Goal: Browse casually: Explore the website without a specific task or goal

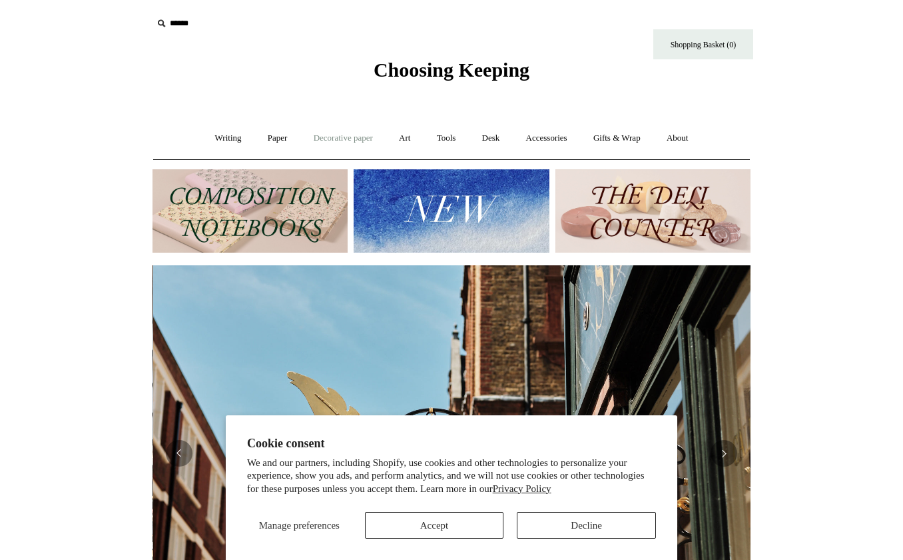
scroll to position [0, 598]
click at [457, 135] on link "Tools +" at bounding box center [446, 138] width 43 height 35
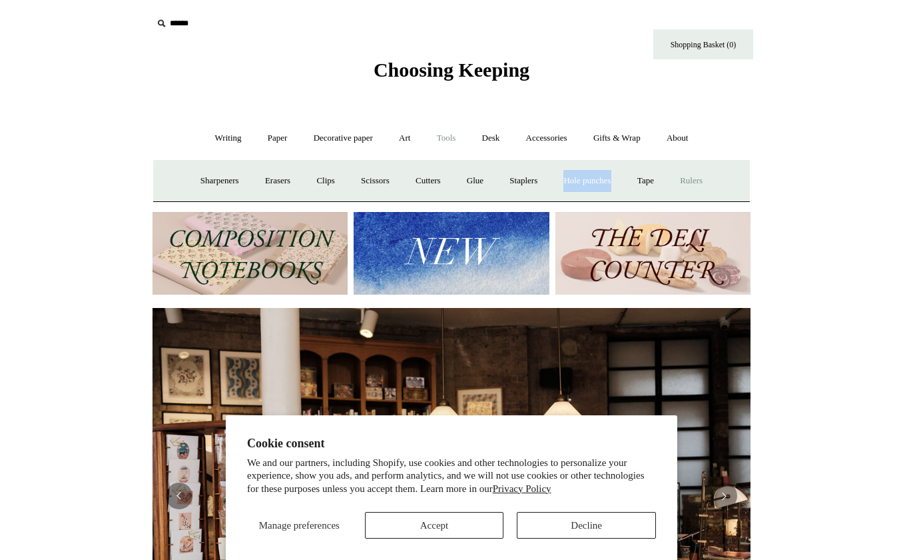
scroll to position [0, 154]
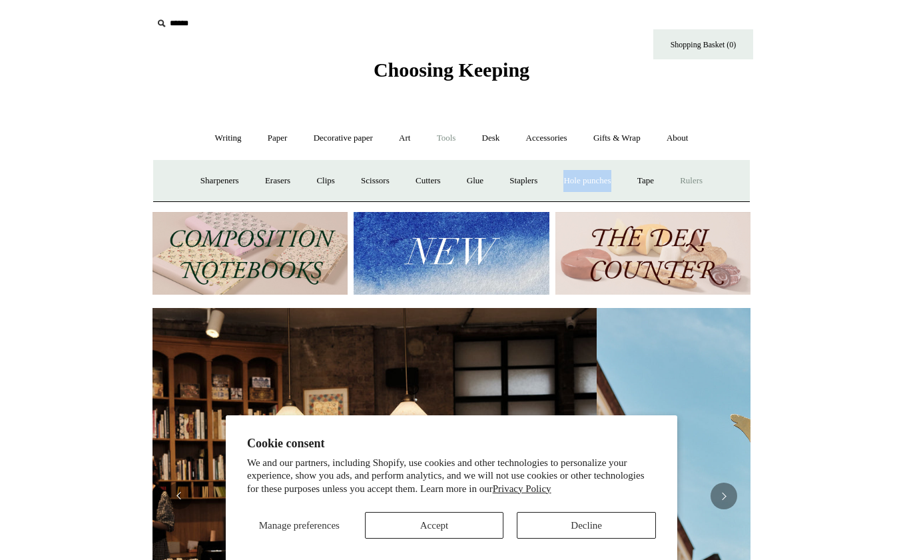
click at [694, 181] on link "Rulers" at bounding box center [691, 180] width 47 height 35
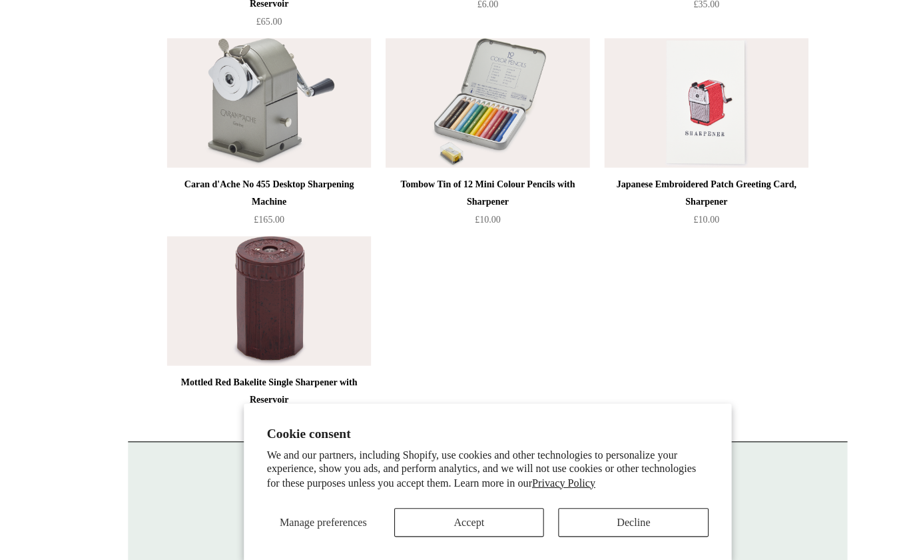
scroll to position [829, 0]
click at [571, 512] on button "Decline" at bounding box center [586, 525] width 139 height 27
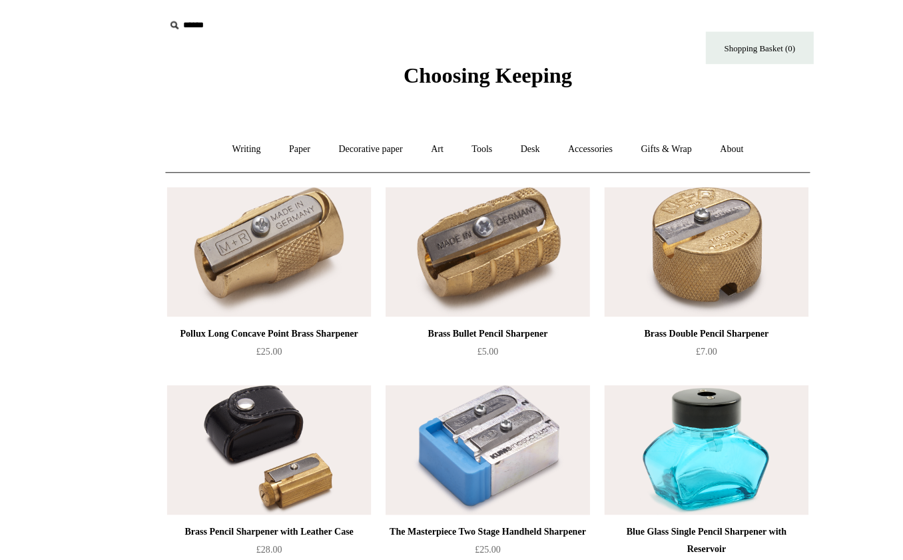
scroll to position [0, 0]
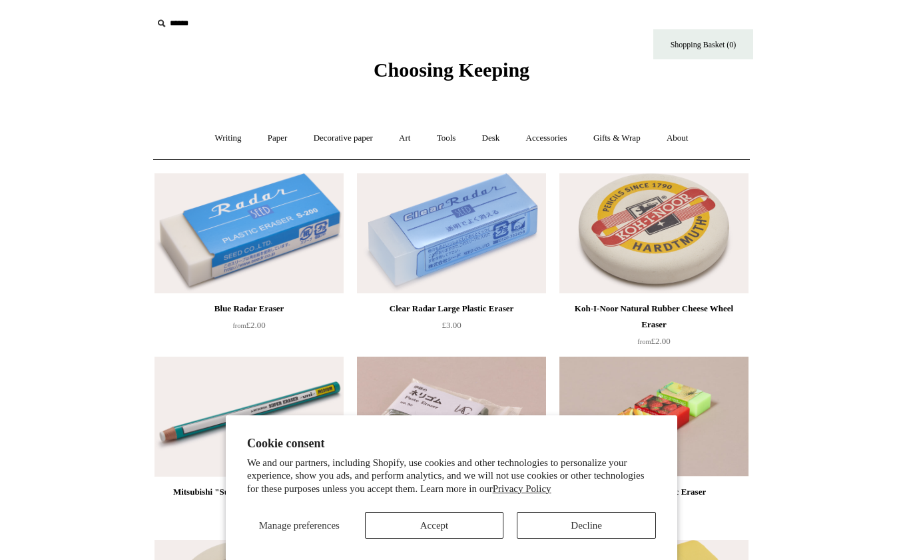
click at [574, 517] on button "Decline" at bounding box center [586, 525] width 139 height 27
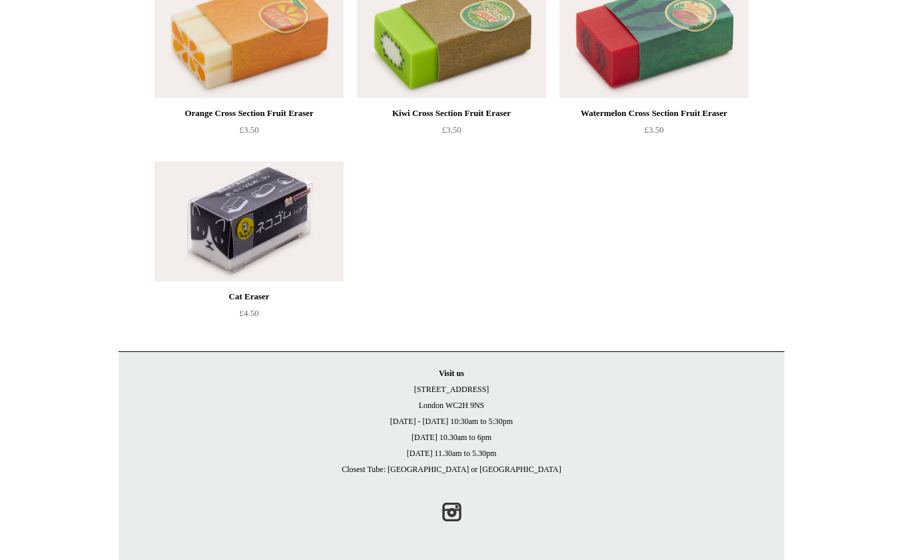
scroll to position [744, 0]
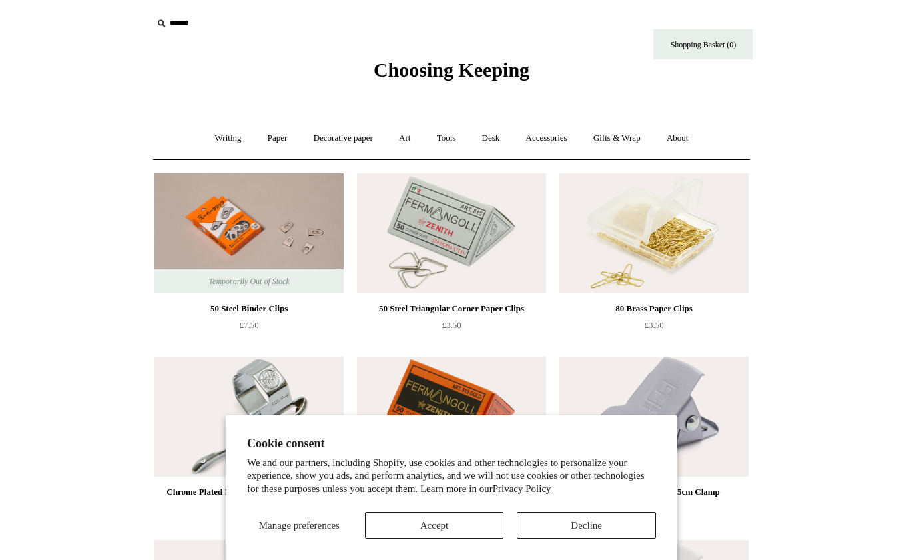
click at [572, 524] on button "Decline" at bounding box center [586, 525] width 139 height 27
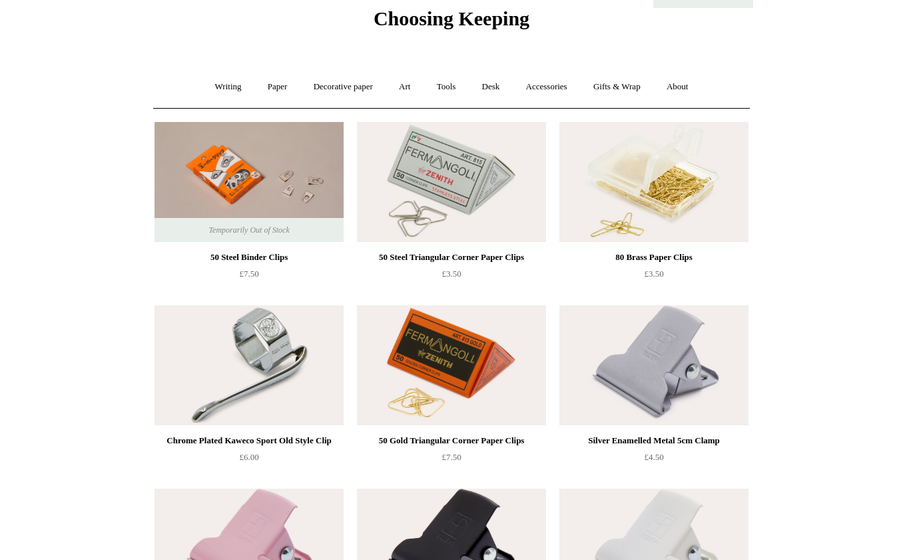
scroll to position [42, 0]
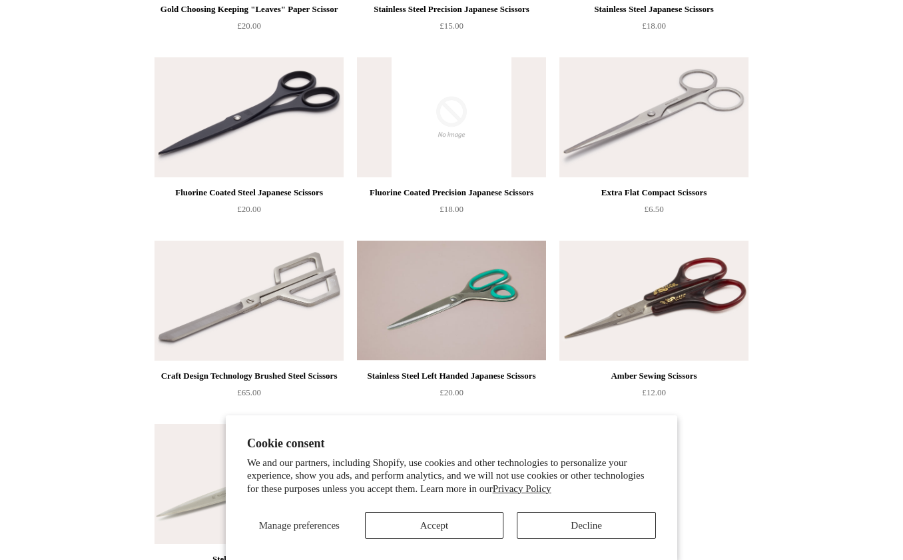
scroll to position [661, 0]
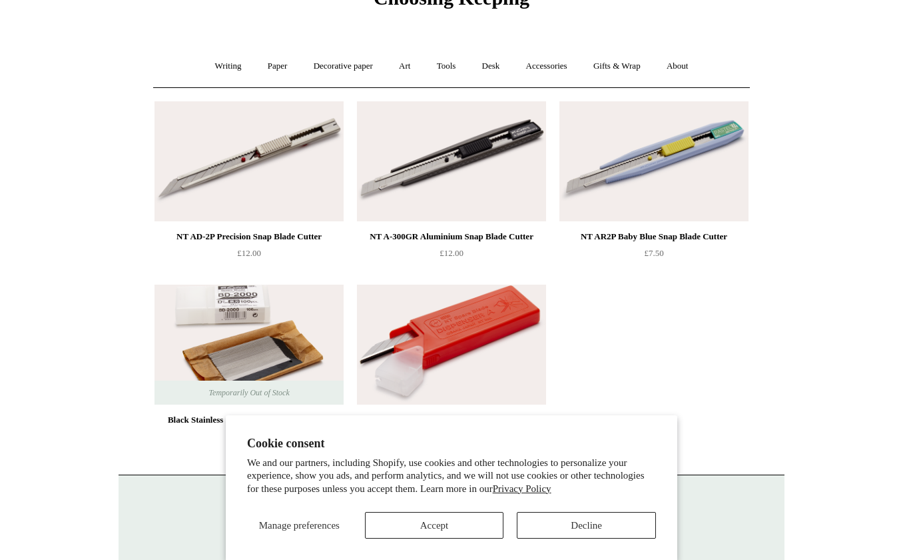
scroll to position [75, 0]
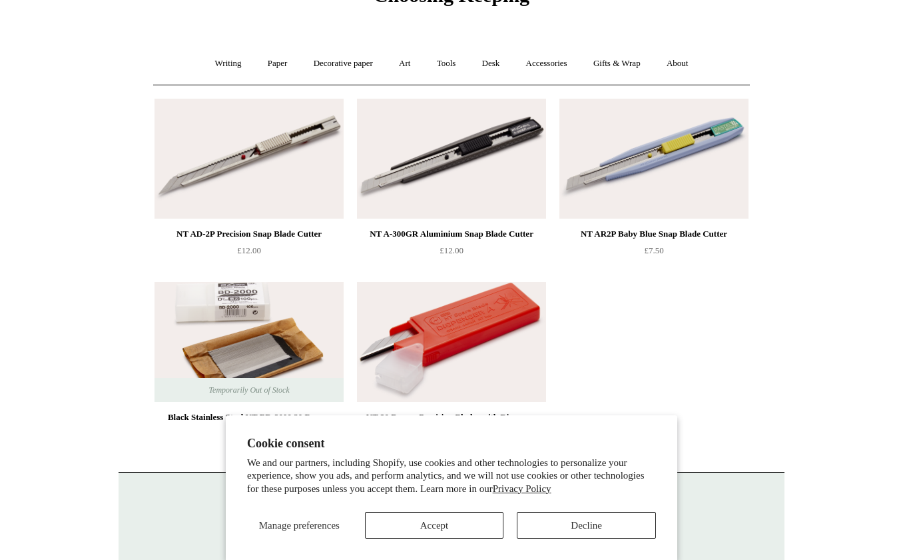
click at [261, 162] on img at bounding box center [249, 159] width 189 height 120
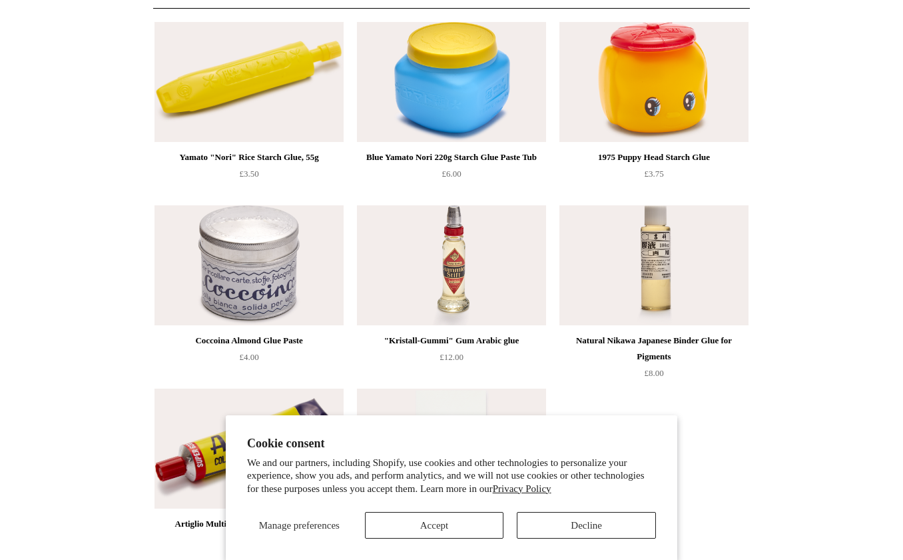
scroll to position [142, 0]
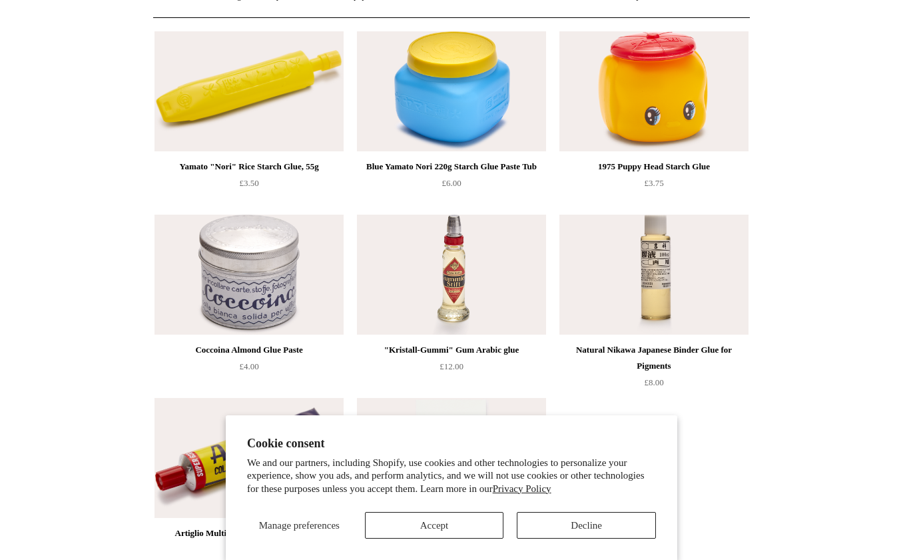
click at [221, 115] on img at bounding box center [249, 91] width 189 height 120
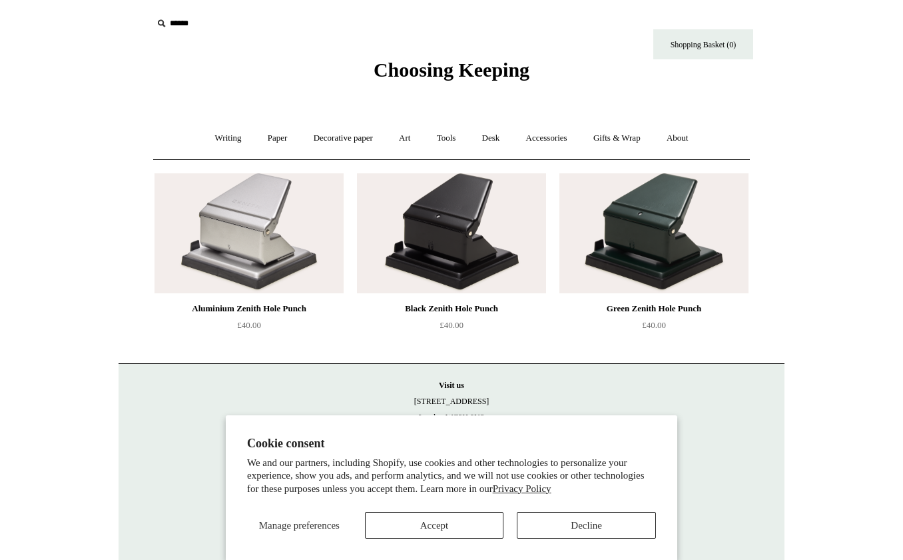
click at [308, 226] on img at bounding box center [249, 233] width 189 height 120
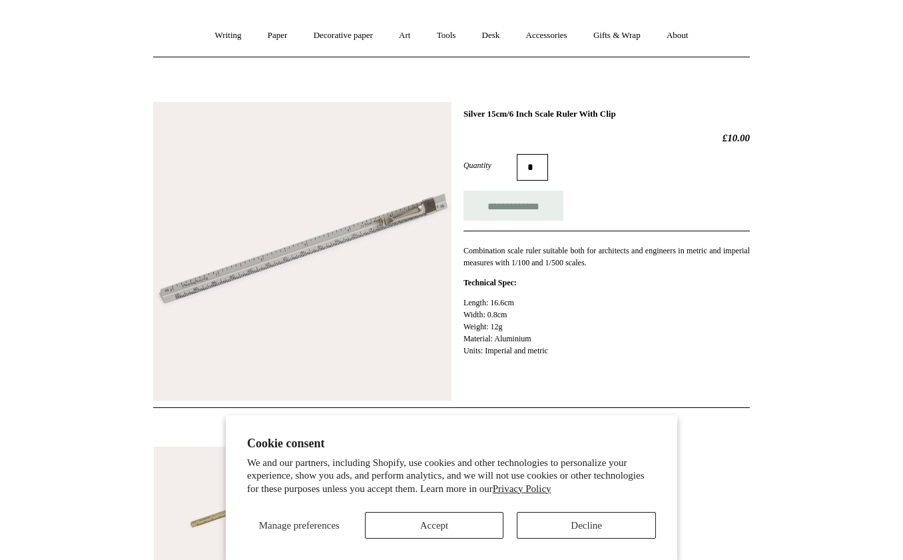
scroll to position [130, 0]
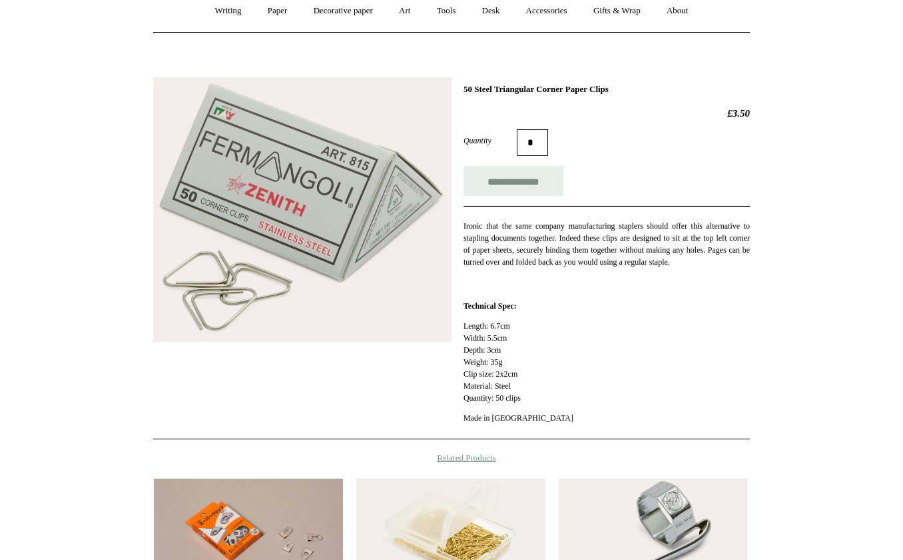
scroll to position [127, 0]
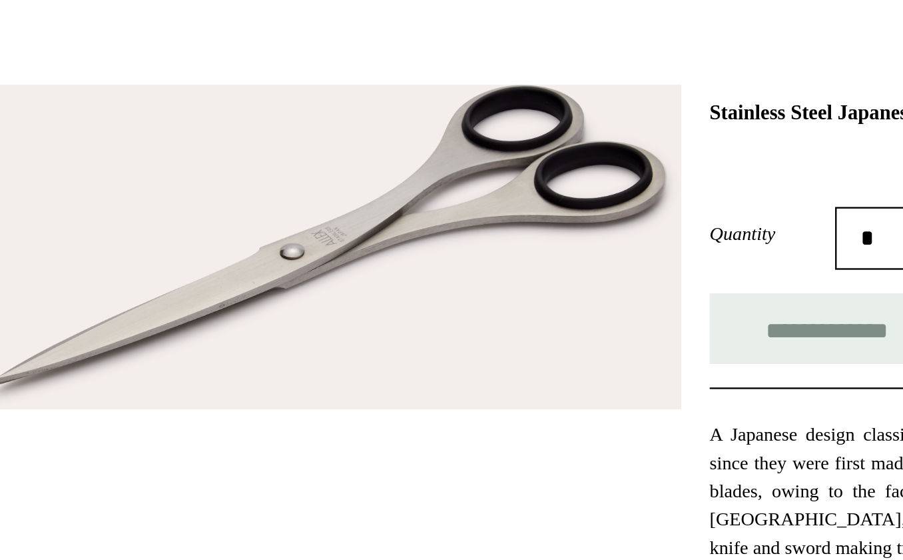
scroll to position [57, 0]
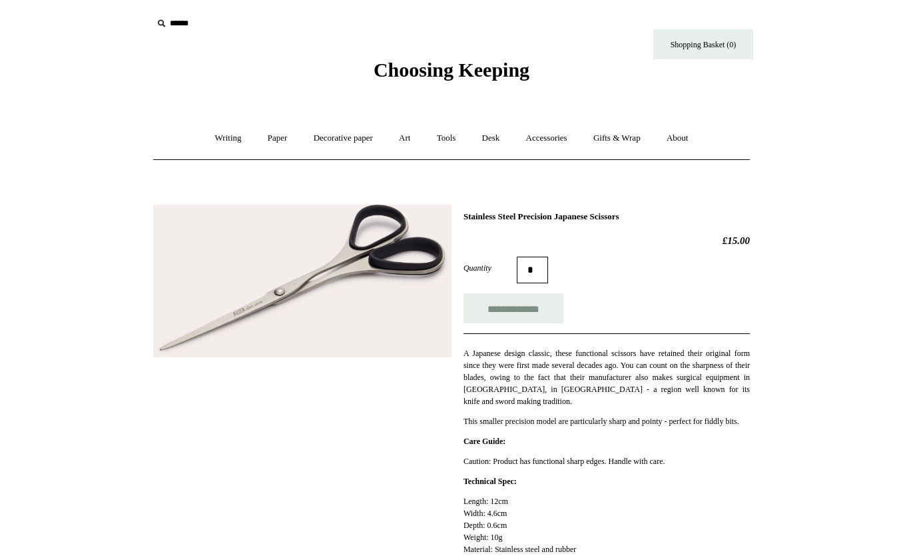
scroll to position [61, 0]
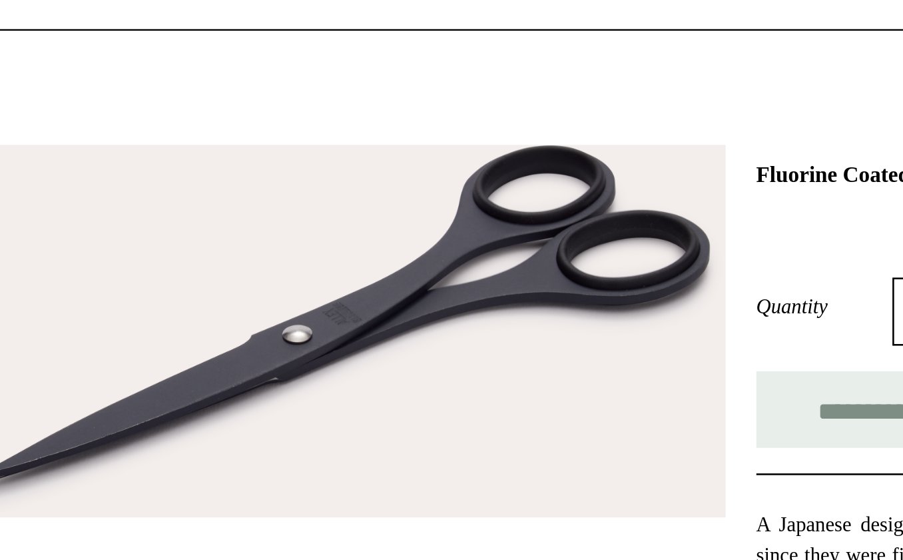
scroll to position [87, 0]
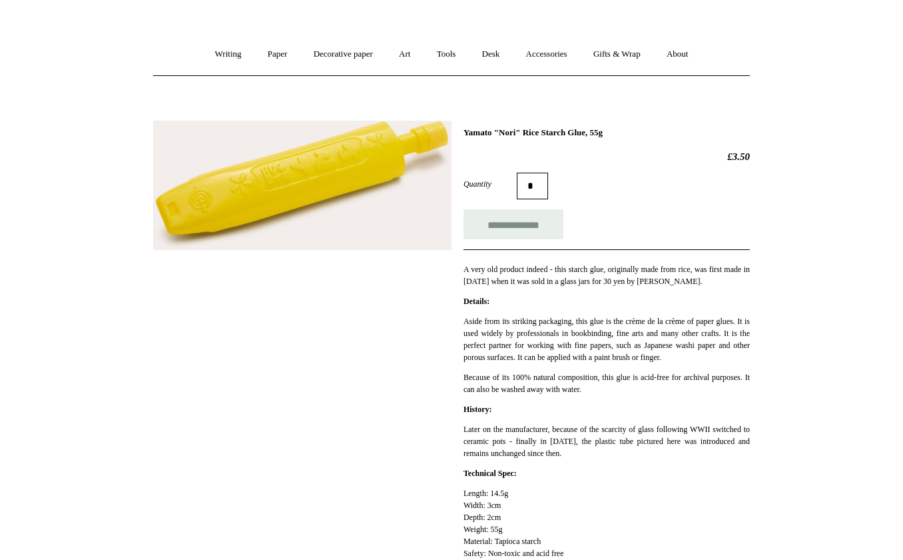
scroll to position [90, 0]
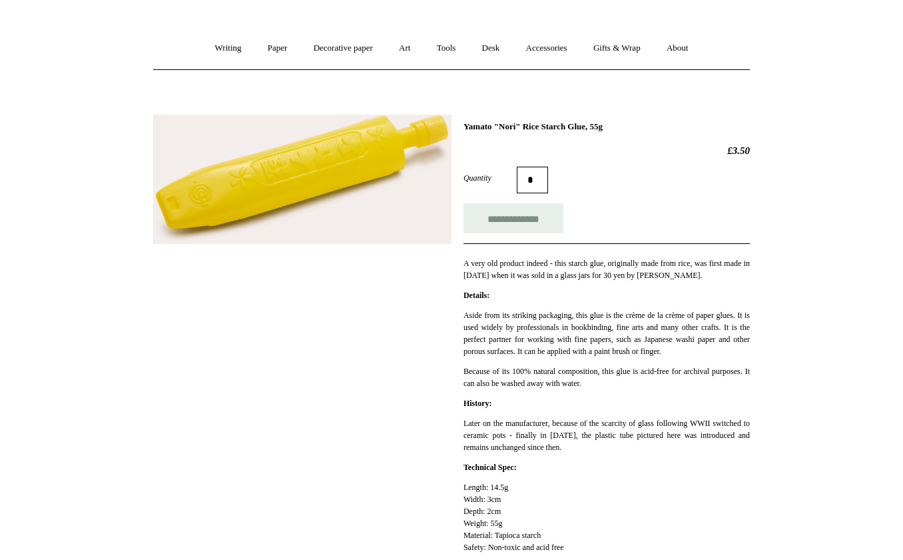
drag, startPoint x: 464, startPoint y: 122, endPoint x: 608, endPoint y: 122, distance: 143.9
click at [608, 122] on h1 "Yamato "Nori" Rice Starch Glue, 55g" at bounding box center [607, 126] width 286 height 11
copy h1 "Yamato "Nori" Rice Starch Glue,"
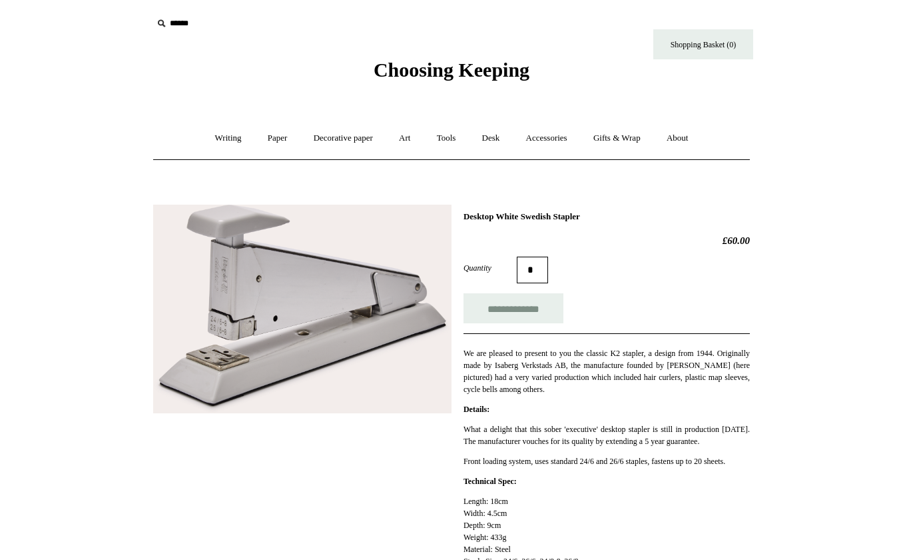
scroll to position [131, 0]
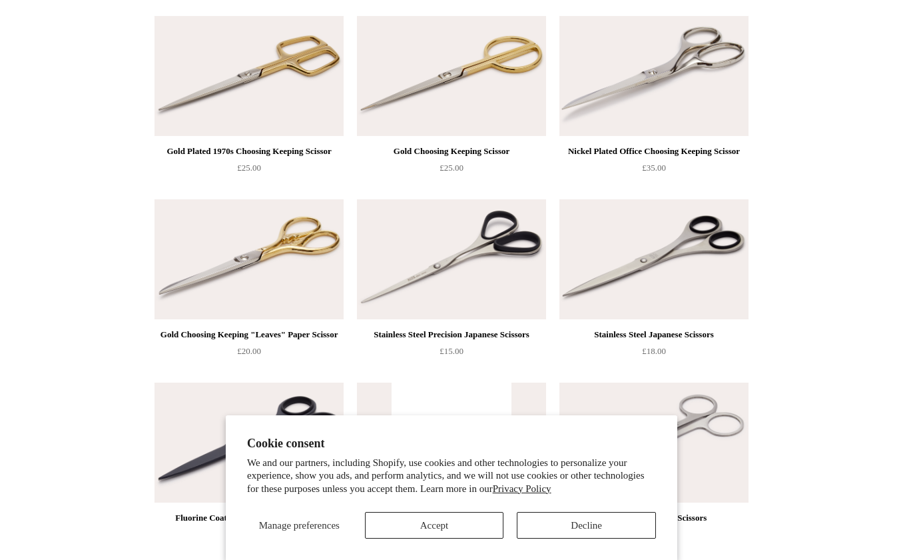
scroll to position [255, 0]
